Goal: Transaction & Acquisition: Register for event/course

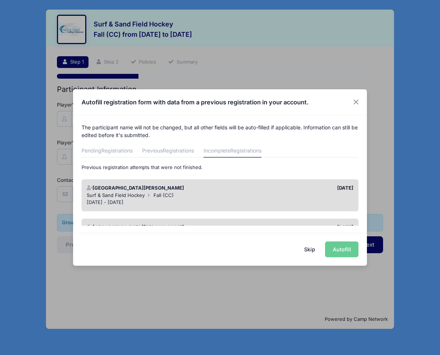
click at [144, 199] on div "[DATE] - [DATE]" at bounding box center [220, 202] width 267 height 7
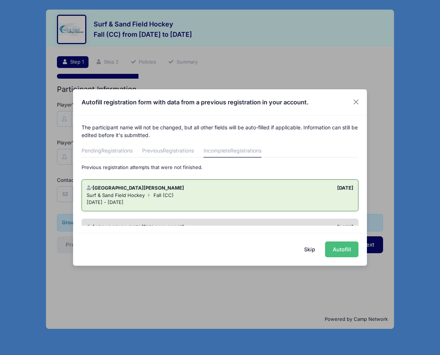
click at [344, 248] on button "Autofill" at bounding box center [341, 250] width 33 height 16
type input "[EMAIL_ADDRESS][DOMAIN_NAME]"
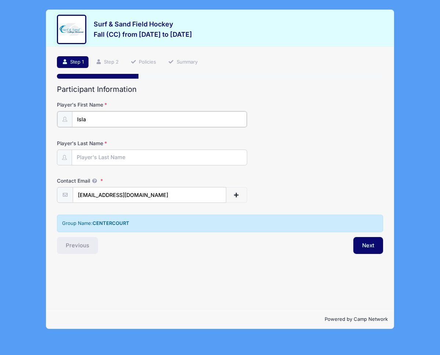
type input "Isla"
type input "[PERSON_NAME]"
click at [368, 243] on button "Next" at bounding box center [369, 244] width 30 height 17
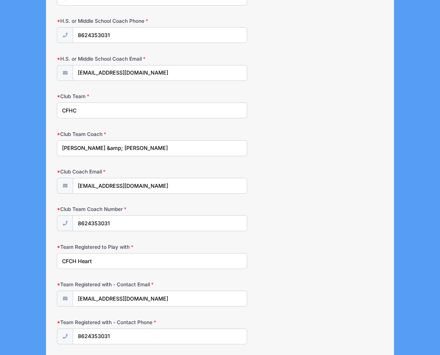
scroll to position [650, 0]
drag, startPoint x: 94, startPoint y: 144, endPoint x: 122, endPoint y: 128, distance: 32.8
click at [94, 144] on input "[PERSON_NAME] &amp; [PERSON_NAME]" at bounding box center [152, 148] width 190 height 16
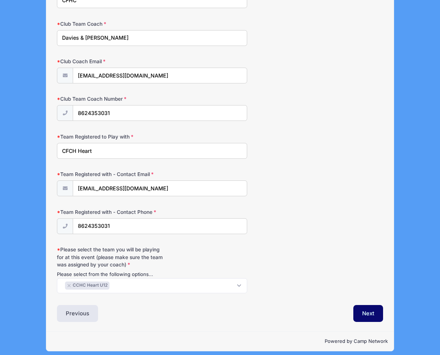
scroll to position [760, 0]
type input "Davies & [PERSON_NAME]"
click at [371, 307] on button "Next" at bounding box center [369, 314] width 30 height 17
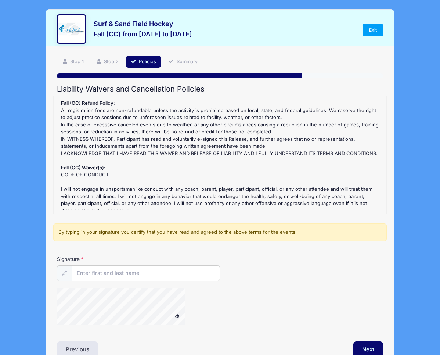
scroll to position [0, 0]
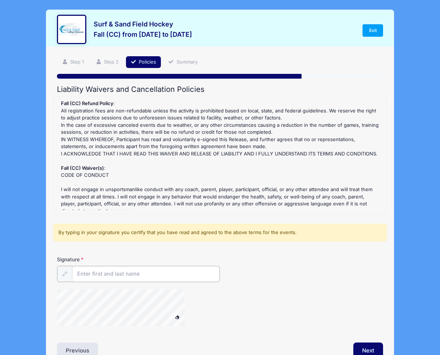
click at [91, 273] on input "Signature" at bounding box center [146, 274] width 148 height 16
click at [204, 315] on div at bounding box center [130, 308] width 147 height 39
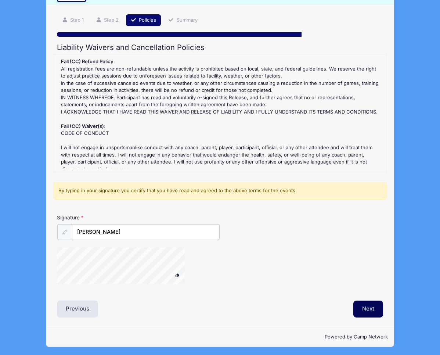
type input "[PERSON_NAME]"
click at [367, 307] on button "Next" at bounding box center [369, 308] width 30 height 17
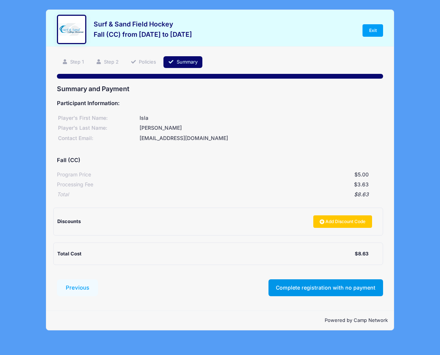
click at [345, 283] on button "Complete registration with no payment" at bounding box center [326, 287] width 115 height 17
